Goal: Task Accomplishment & Management: Complete application form

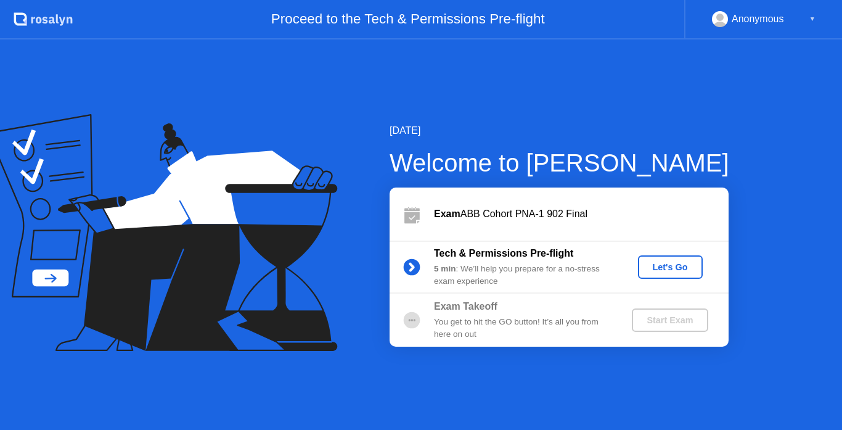
click at [673, 272] on div "Let's Go" at bounding box center [670, 267] width 55 height 10
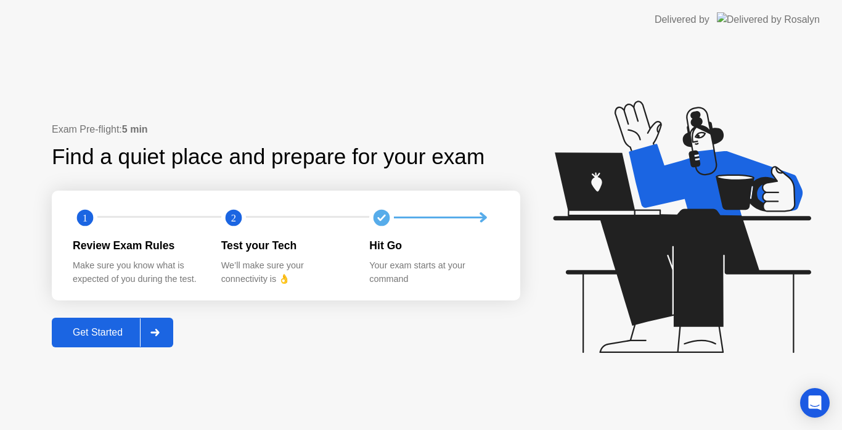
click at [97, 330] on div "Get Started" at bounding box center [97, 332] width 84 height 11
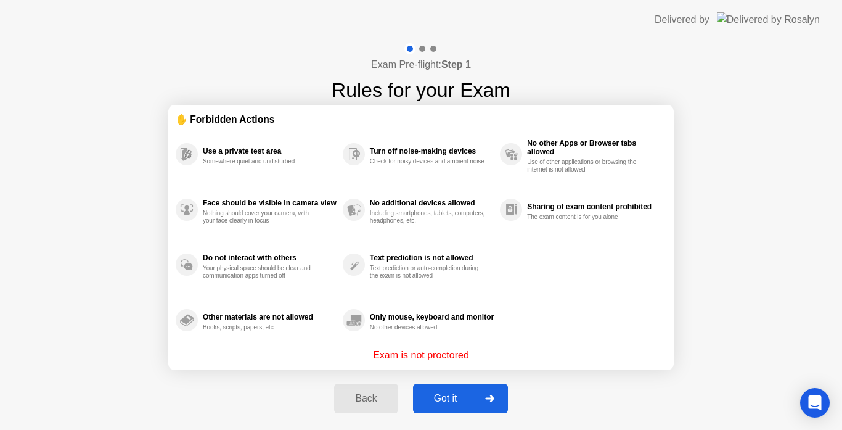
click at [451, 393] on div "Got it" at bounding box center [446, 398] width 58 height 11
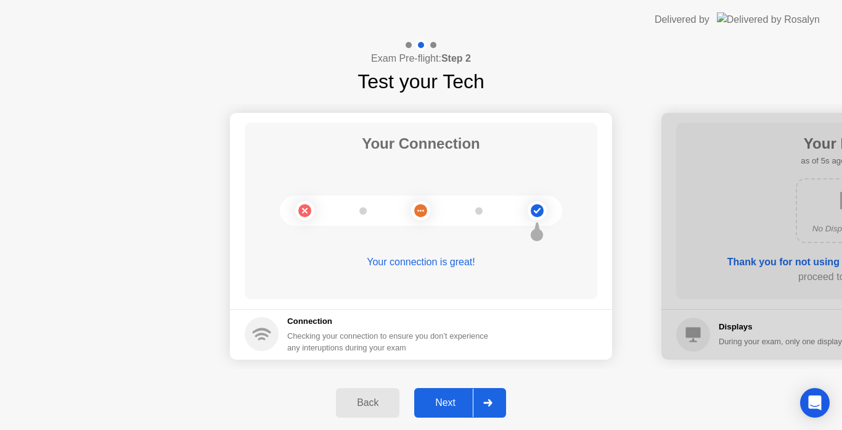
click at [449, 405] on div "Next" at bounding box center [445, 402] width 55 height 11
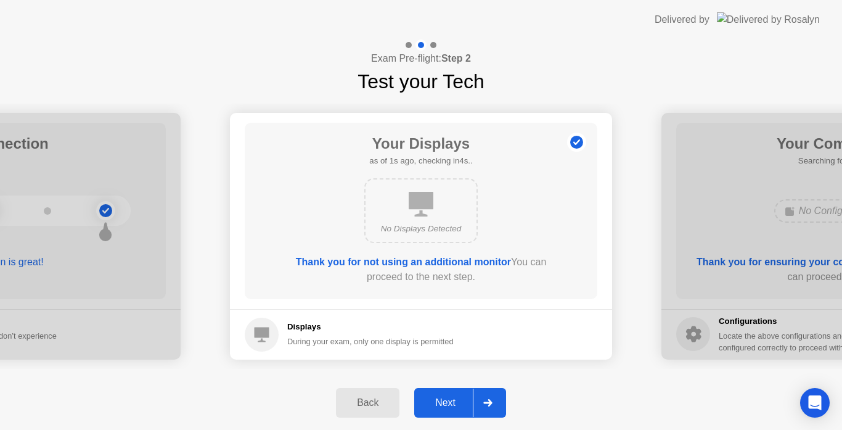
click at [449, 405] on div "Next" at bounding box center [445, 402] width 55 height 11
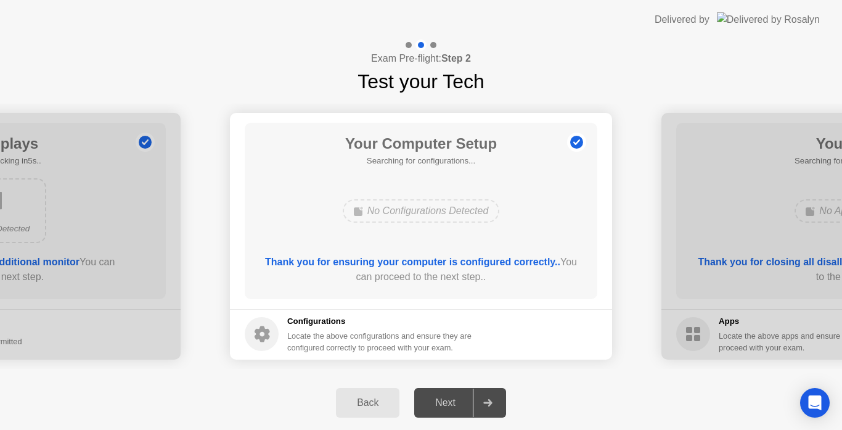
click at [449, 405] on div "Next" at bounding box center [445, 402] width 55 height 11
click at [447, 398] on div "Next" at bounding box center [445, 402] width 55 height 11
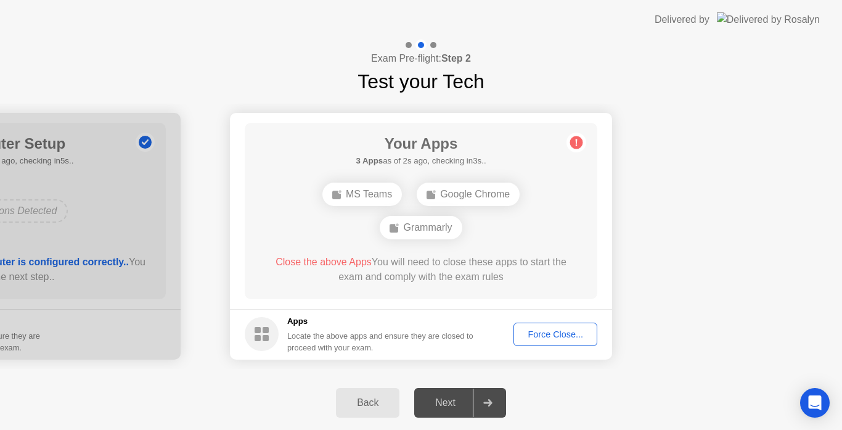
click at [539, 344] on button "Force Close..." at bounding box center [556, 333] width 84 height 23
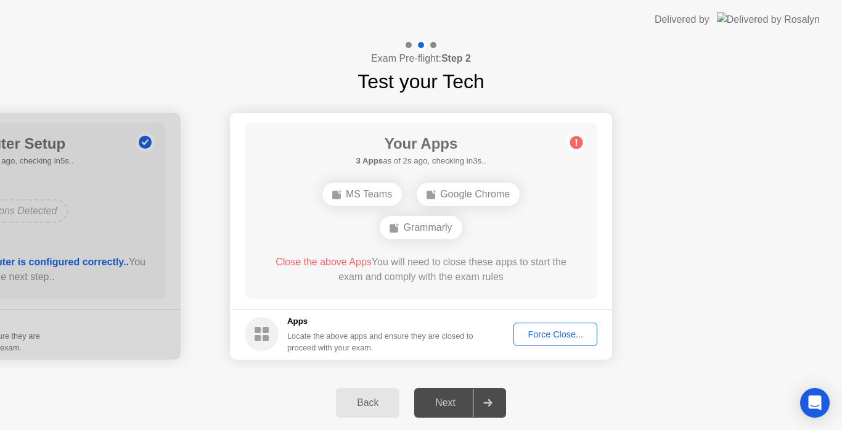
click at [544, 337] on div "Force Close..." at bounding box center [555, 334] width 75 height 10
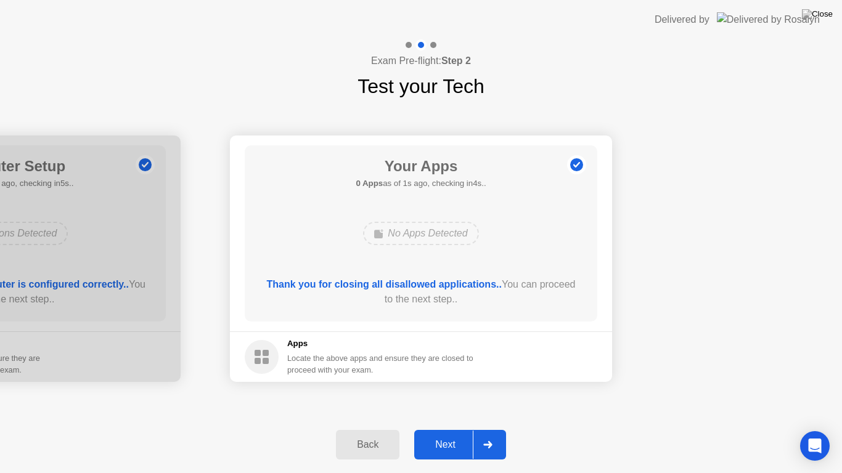
click at [431, 429] on div "Next" at bounding box center [445, 445] width 55 height 11
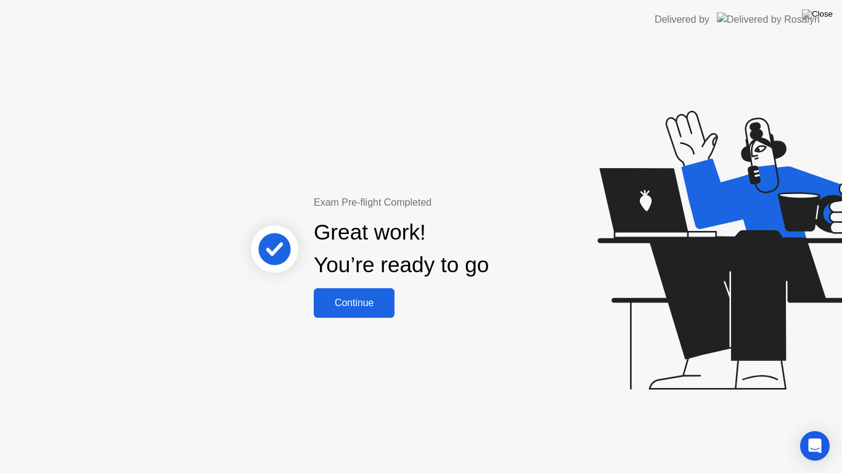
click at [354, 306] on div "Continue" at bounding box center [353, 303] width 73 height 11
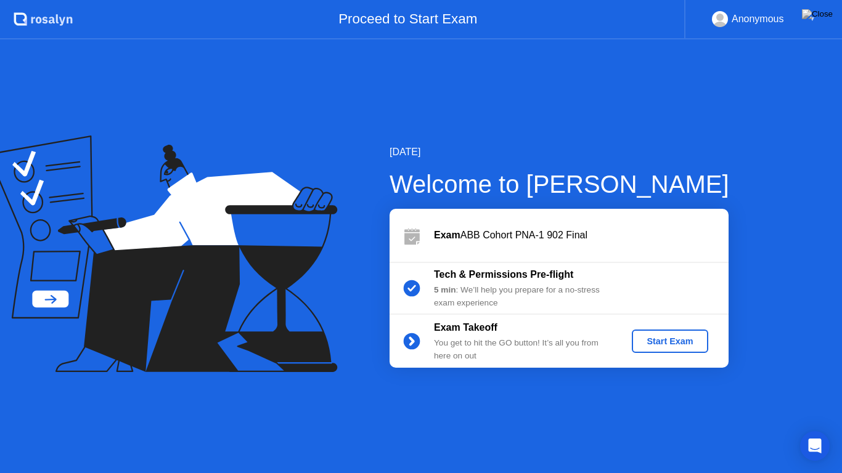
click at [666, 340] on div "Start Exam" at bounding box center [670, 342] width 66 height 10
